Goal: Information Seeking & Learning: Learn about a topic

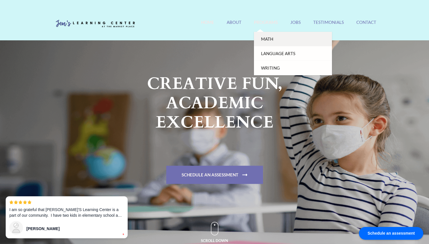
click at [266, 38] on link "Math" at bounding box center [293, 39] width 78 height 14
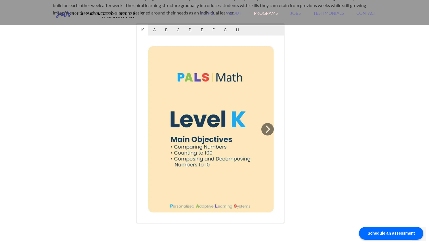
scroll to position [309, 0]
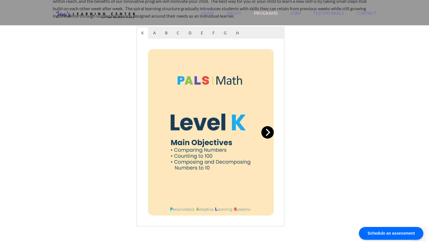
click at [268, 135] on icon "Next" at bounding box center [267, 132] width 7 height 7
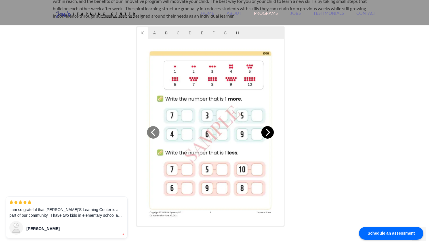
click at [268, 135] on icon "Next" at bounding box center [267, 132] width 7 height 7
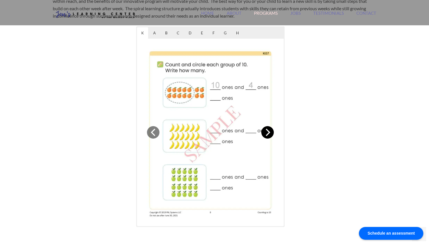
click at [268, 135] on icon "Next" at bounding box center [267, 132] width 7 height 7
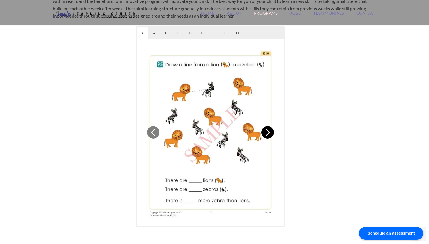
click at [268, 135] on icon "Next" at bounding box center [267, 132] width 7 height 7
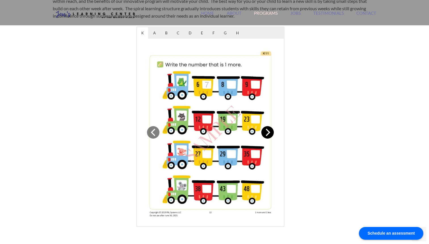
click at [268, 135] on icon "Next" at bounding box center [267, 132] width 7 height 7
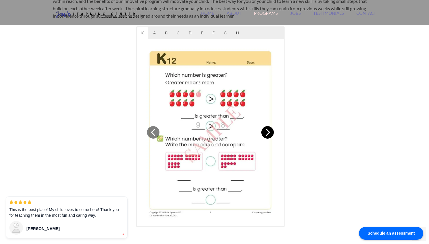
click at [268, 135] on icon "Next" at bounding box center [267, 132] width 7 height 7
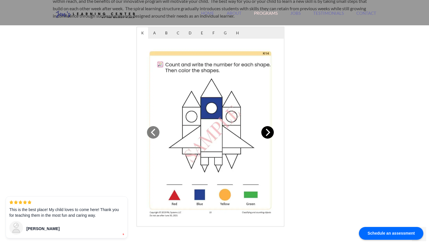
click at [268, 135] on icon "Next" at bounding box center [267, 132] width 7 height 7
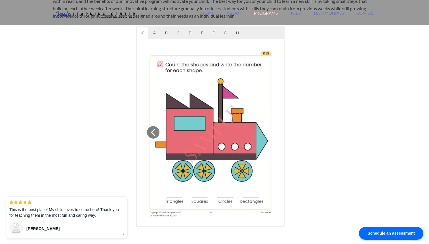
click at [268, 135] on img at bounding box center [211, 132] width 138 height 178
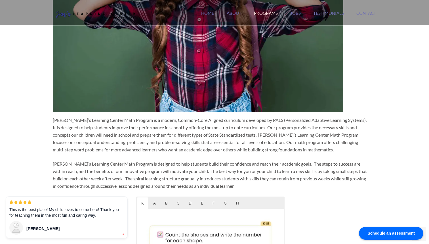
scroll to position [139, 0]
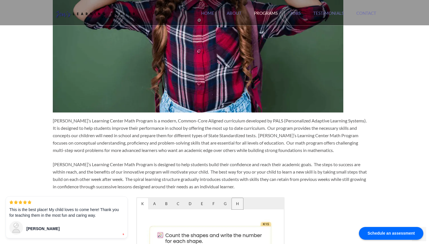
click at [239, 204] on span "H" at bounding box center [237, 203] width 11 height 11
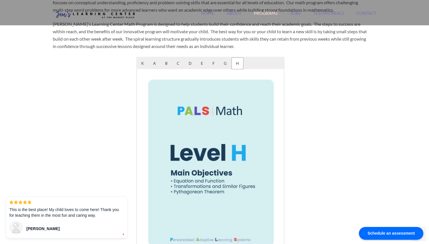
scroll to position [292, 0]
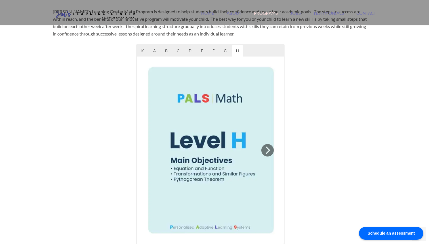
click at [270, 158] on img at bounding box center [211, 150] width 138 height 178
click at [269, 155] on button "Next" at bounding box center [267, 150] width 12 height 12
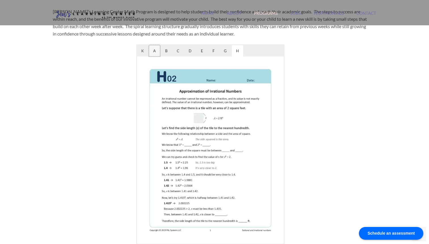
click at [153, 53] on span "A" at bounding box center [154, 50] width 11 height 11
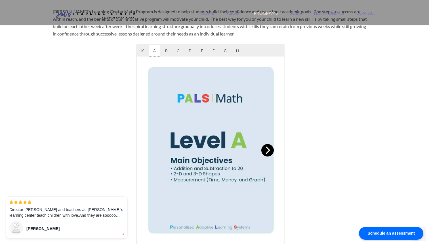
click at [271, 153] on icon "Next" at bounding box center [267, 149] width 7 height 7
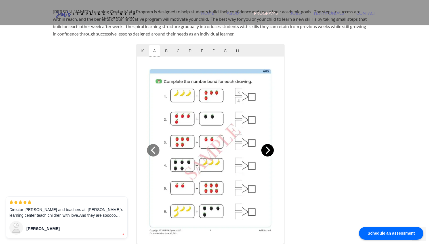
click at [271, 153] on icon "Next" at bounding box center [267, 149] width 7 height 7
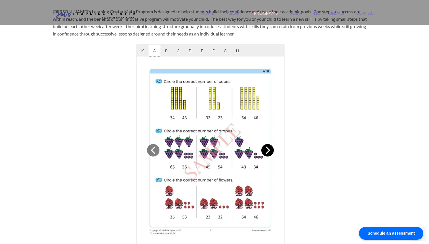
click at [271, 153] on icon "Next" at bounding box center [267, 149] width 7 height 7
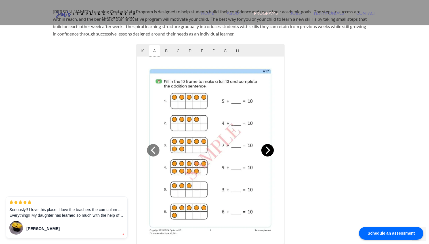
click at [271, 153] on icon "Next" at bounding box center [267, 149] width 7 height 7
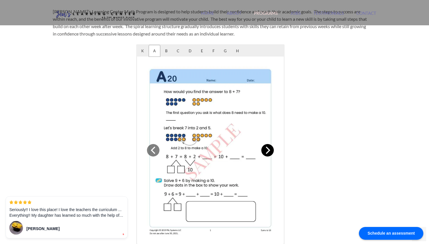
click at [271, 153] on icon "Next" at bounding box center [267, 149] width 7 height 7
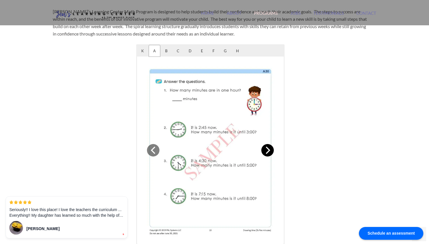
click at [271, 153] on icon "Next" at bounding box center [267, 149] width 7 height 7
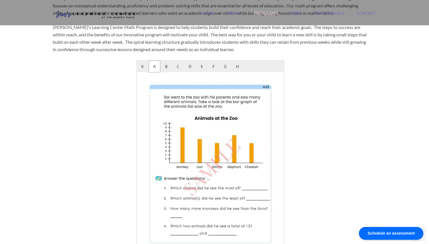
scroll to position [255, 0]
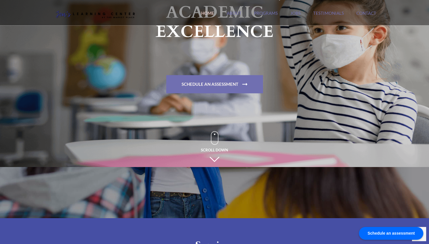
click at [220, 160] on span "Scroll Down" at bounding box center [214, 145] width 27 height 29
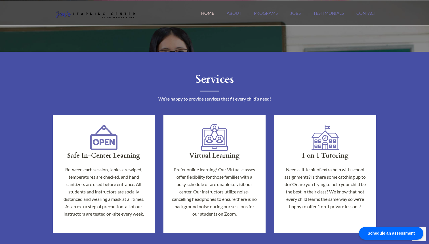
scroll to position [257, 0]
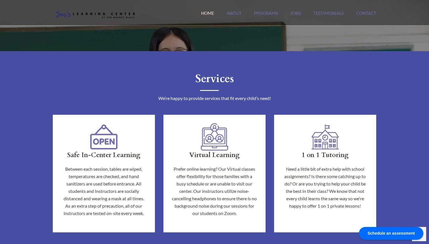
click at [211, 136] on img at bounding box center [214, 136] width 27 height 27
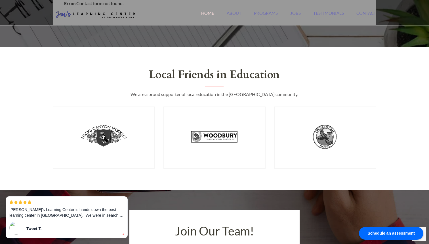
scroll to position [564, 0]
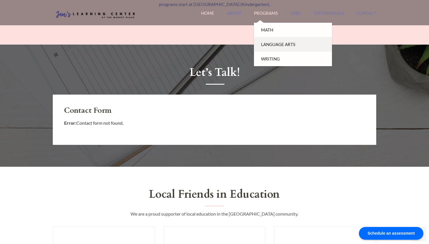
click at [265, 41] on link "Language Arts" at bounding box center [293, 44] width 78 height 14
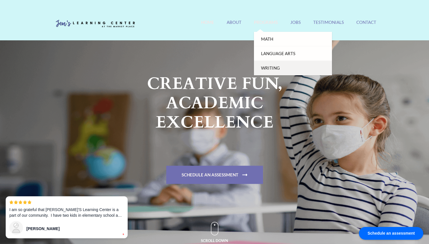
click at [273, 70] on link "Writing" at bounding box center [293, 68] width 78 height 14
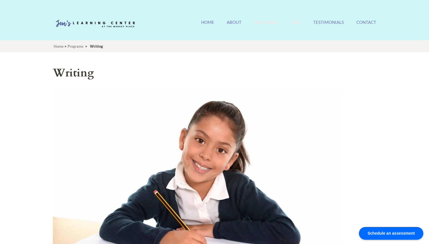
click at [295, 23] on link "Jobs" at bounding box center [295, 26] width 11 height 12
